Goal: Task Accomplishment & Management: Manage account settings

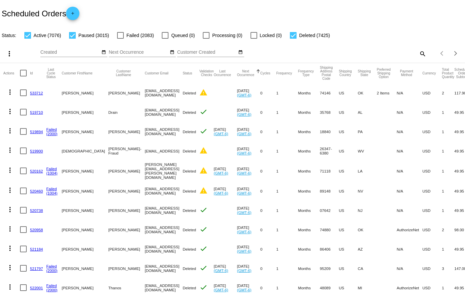
click at [418, 48] on mat-icon "search" at bounding box center [422, 53] width 8 height 10
click at [343, 48] on div "Search" at bounding box center [369, 50] width 116 height 13
paste input "699691"
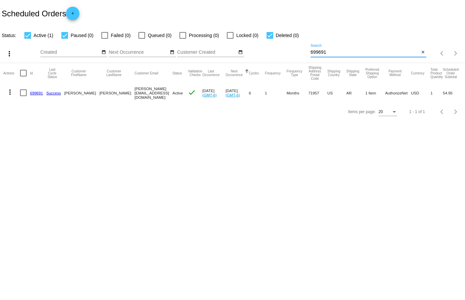
type input "699691"
click at [37, 95] on link "699691" at bounding box center [36, 93] width 13 height 4
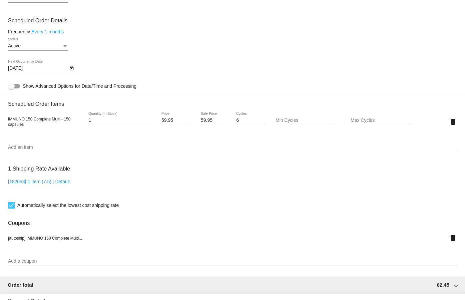
scroll to position [367, 0]
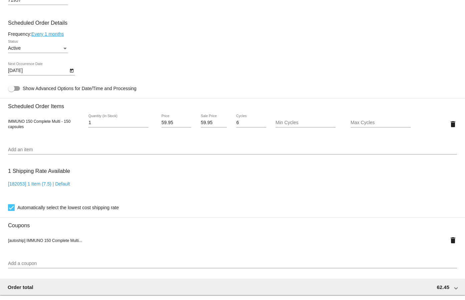
click at [44, 33] on link "Every 1 months" at bounding box center [47, 33] width 32 height 5
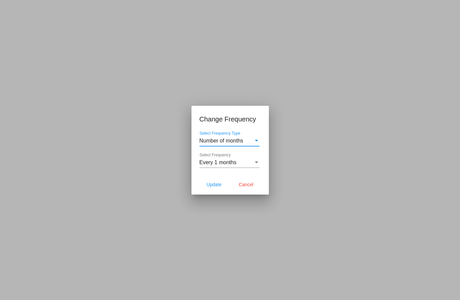
click at [206, 164] on span "Every 1 months" at bounding box center [217, 162] width 37 height 6
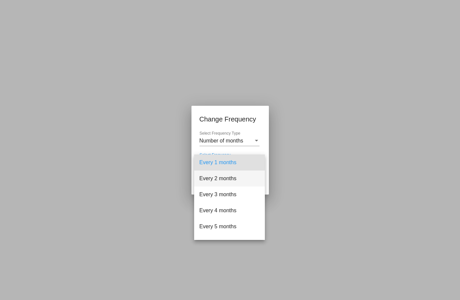
click at [209, 178] on span "Every 2 months" at bounding box center [229, 178] width 60 height 16
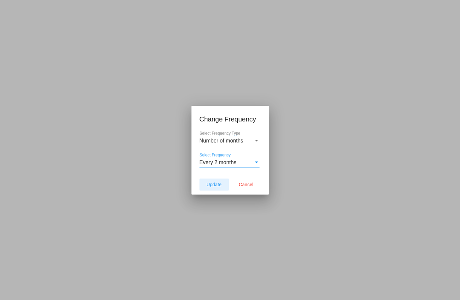
click at [208, 185] on span "Update" at bounding box center [213, 184] width 15 height 5
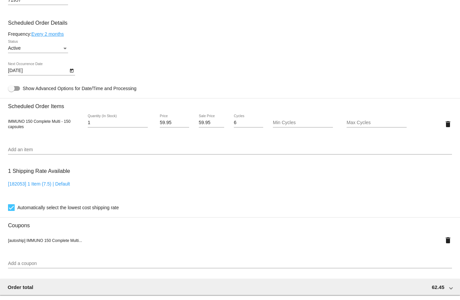
type input "[DATE]"
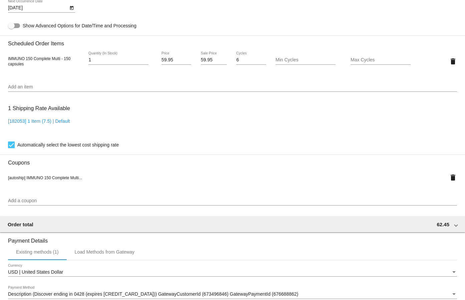
scroll to position [532, 0]
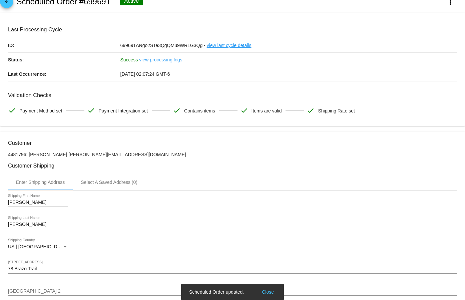
scroll to position [0, 0]
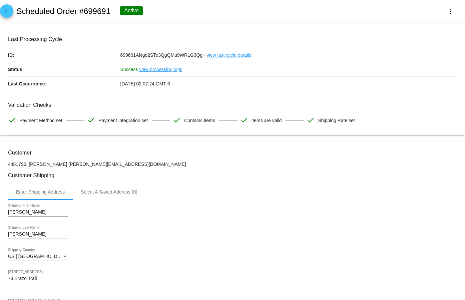
click at [11, 10] on link "arrow_back" at bounding box center [6, 10] width 13 height 13
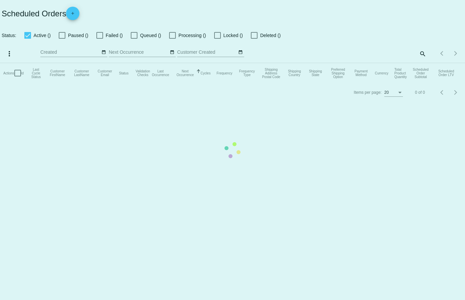
checkbox input "true"
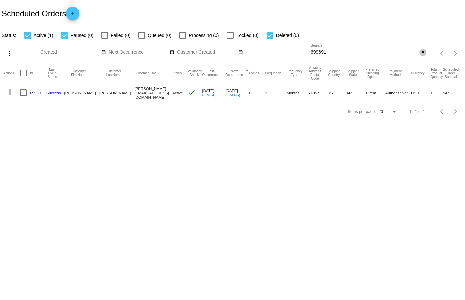
click at [423, 52] on mat-icon "close" at bounding box center [423, 52] width 5 height 5
